Goal: Navigation & Orientation: Find specific page/section

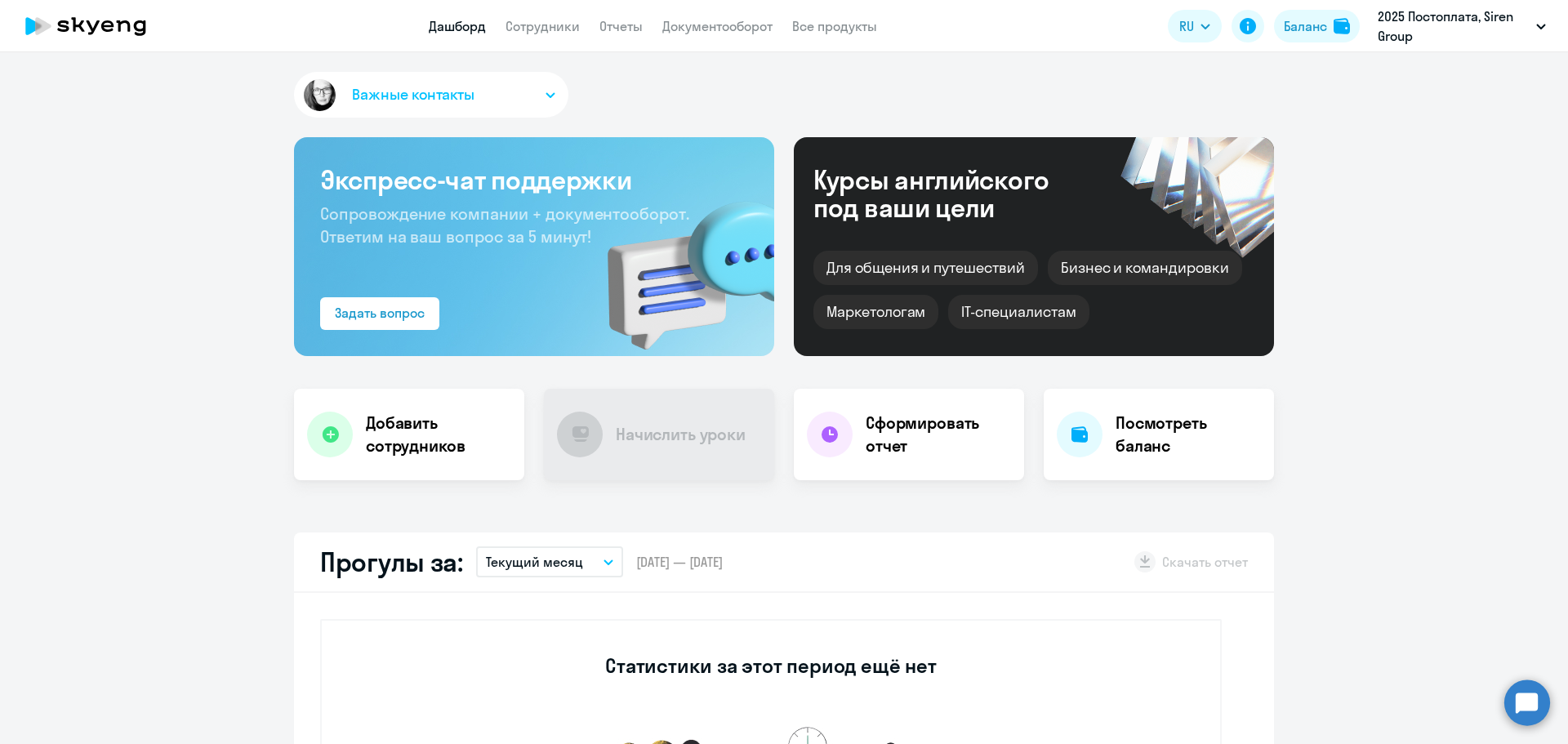
click at [825, 34] on link "Все продукты" at bounding box center [834, 26] width 85 height 16
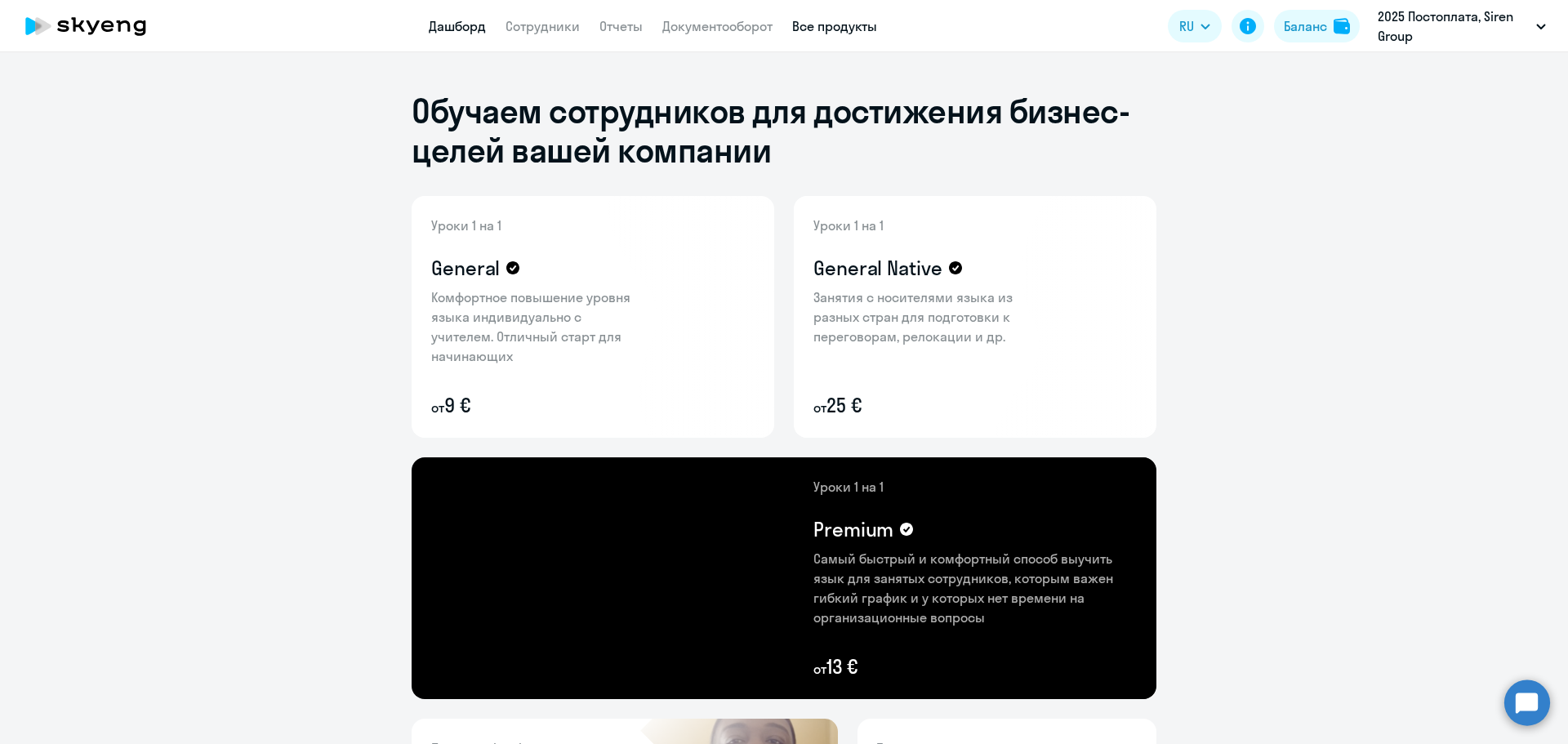
click at [451, 28] on link "Дашборд" at bounding box center [458, 26] width 57 height 16
